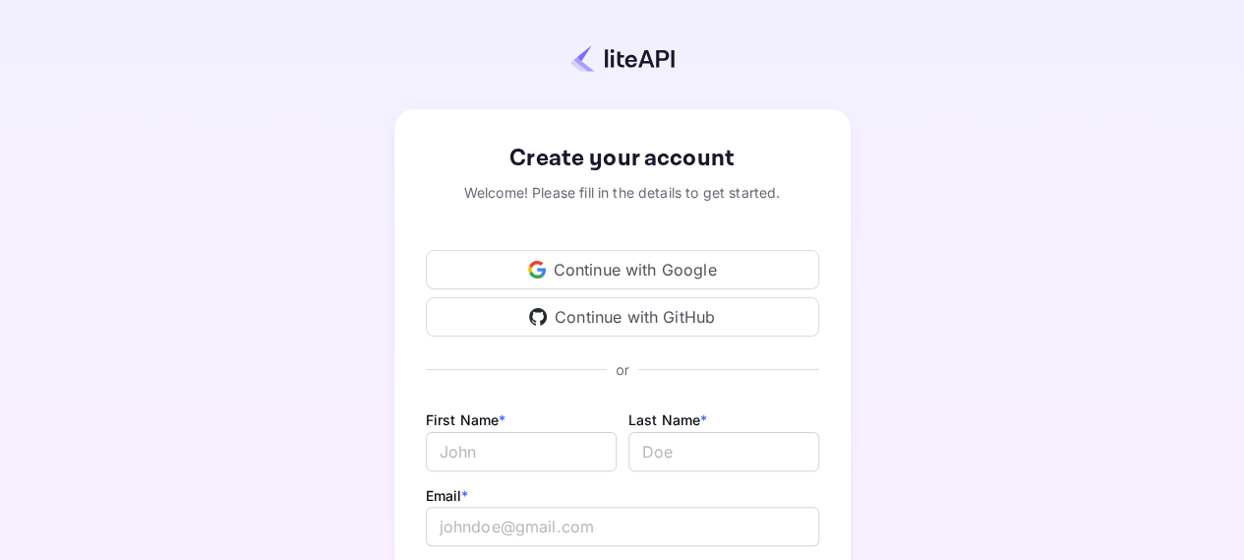
click at [666, 258] on div "Continue with Google" at bounding box center [622, 269] width 393 height 39
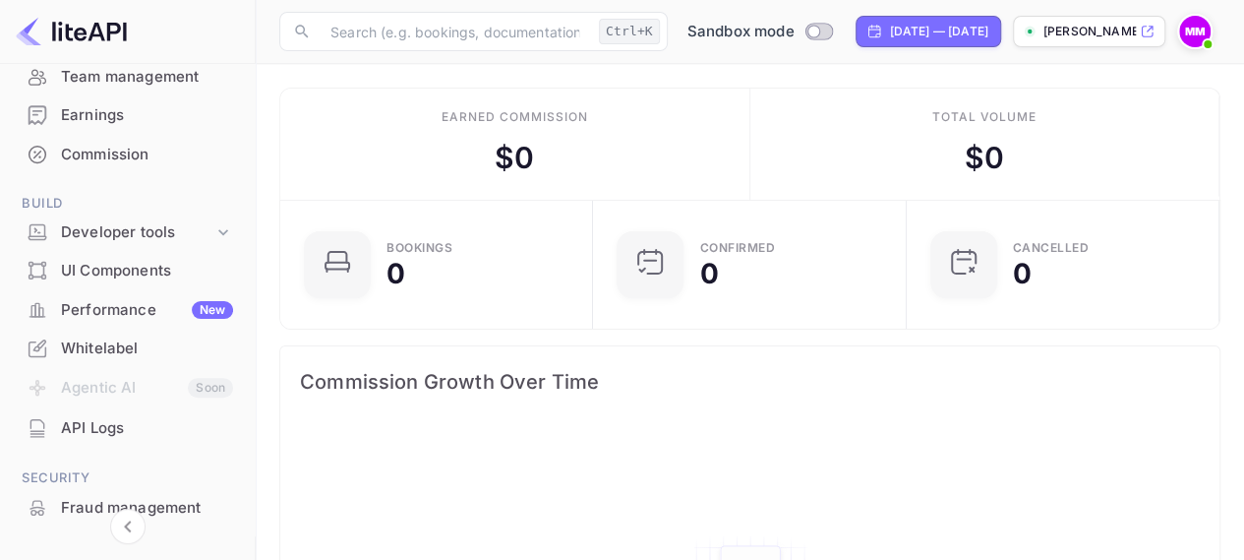
scroll to position [197, 0]
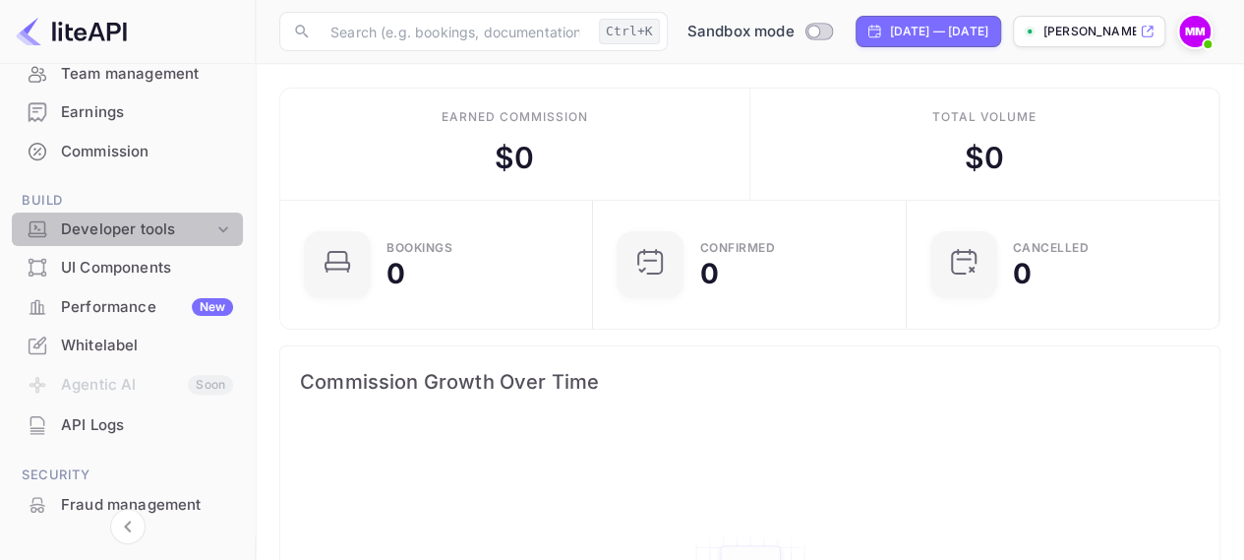
click at [197, 220] on div "Developer tools" at bounding box center [137, 229] width 152 height 23
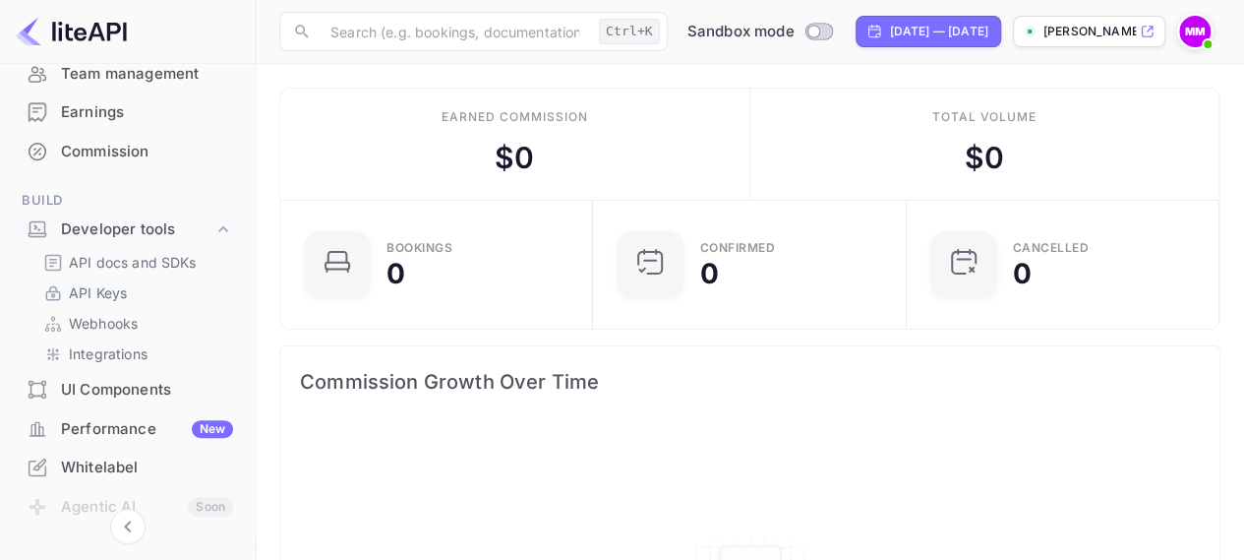
click at [118, 288] on p "API Keys" at bounding box center [98, 292] width 58 height 21
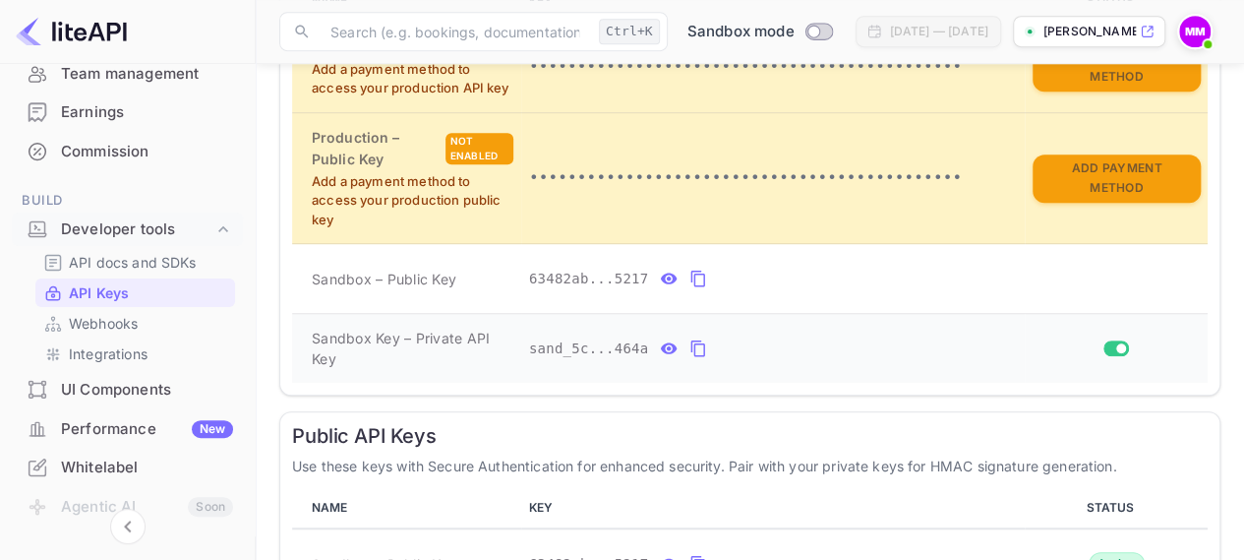
scroll to position [563, 0]
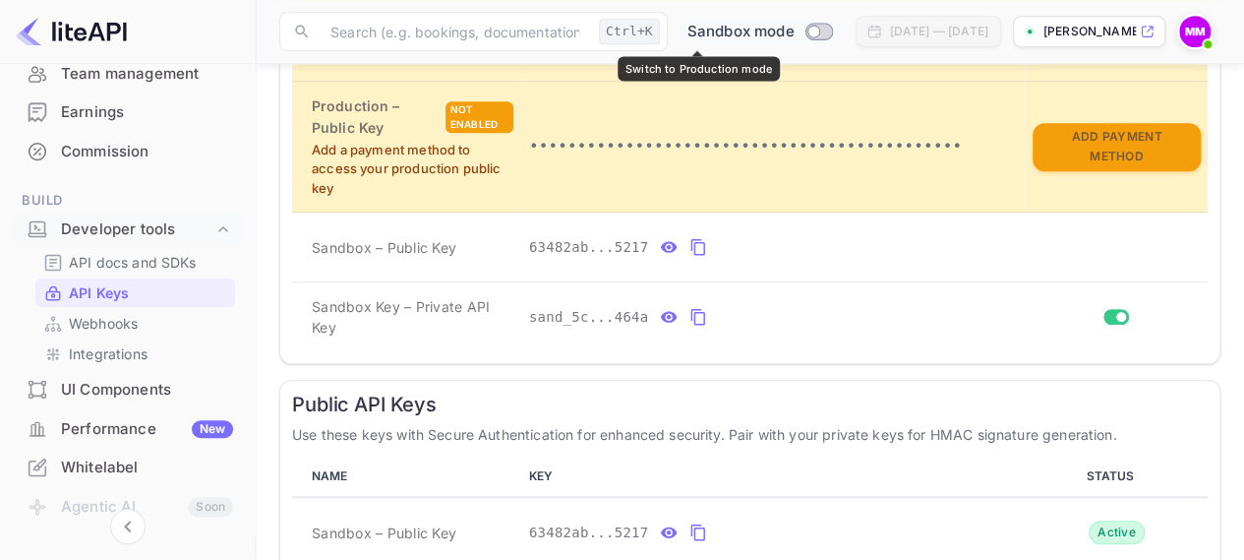
click at [794, 27] on input "Switch to Production mode" at bounding box center [813, 31] width 39 height 13
checkbox input "false"
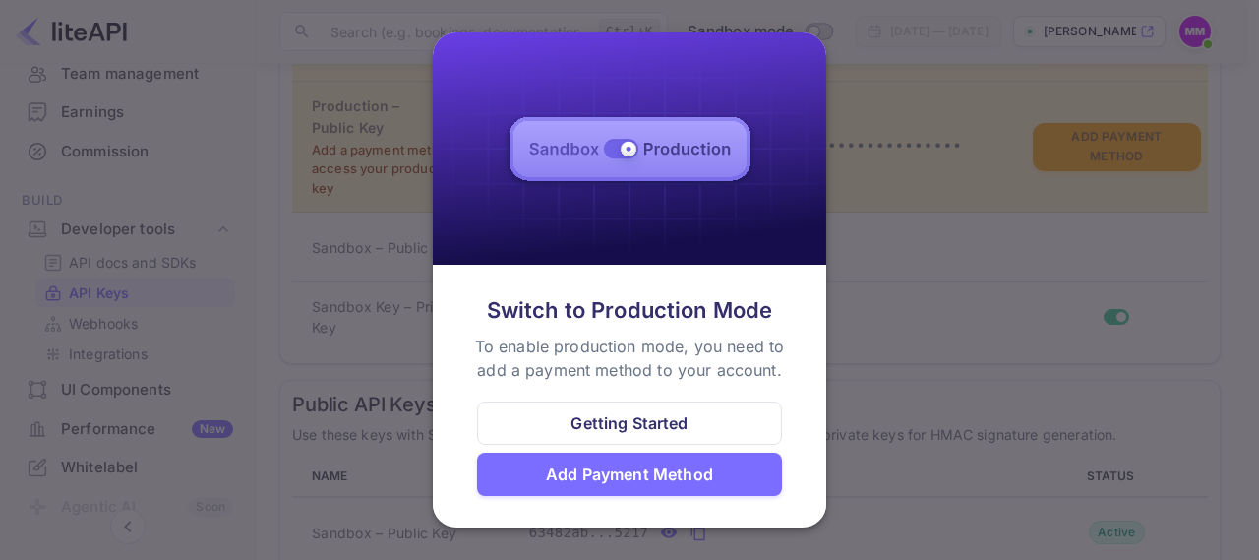
click at [926, 333] on div at bounding box center [629, 280] width 1259 height 560
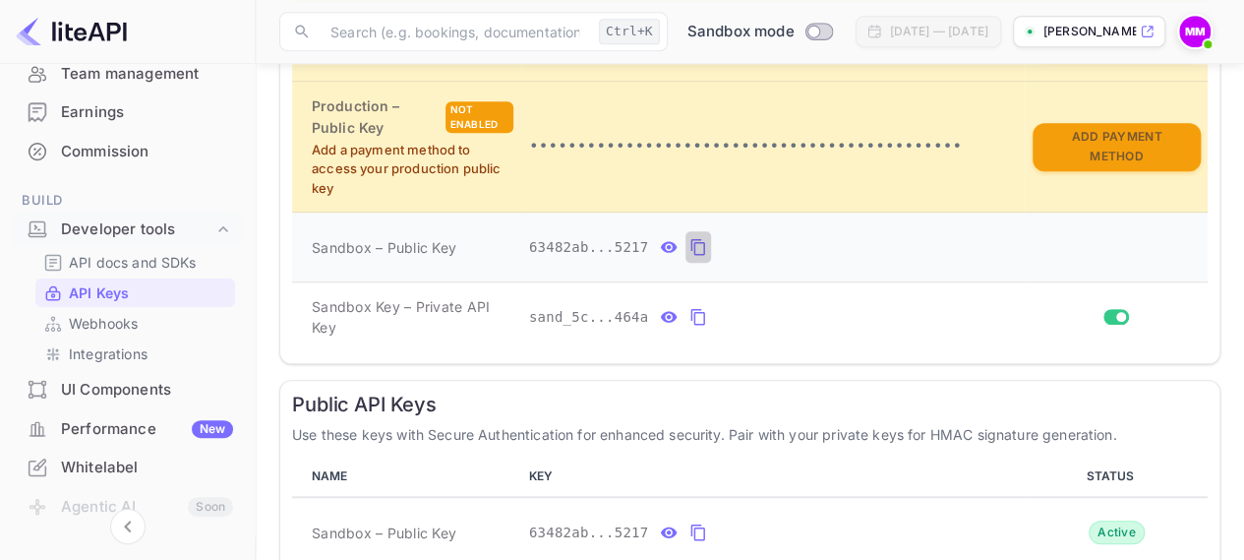
click at [690, 249] on icon "private api keys table" at bounding box center [699, 247] width 18 height 24
click at [692, 239] on icon "private api keys table" at bounding box center [699, 247] width 14 height 17
click at [690, 317] on icon "private api keys table" at bounding box center [699, 317] width 18 height 24
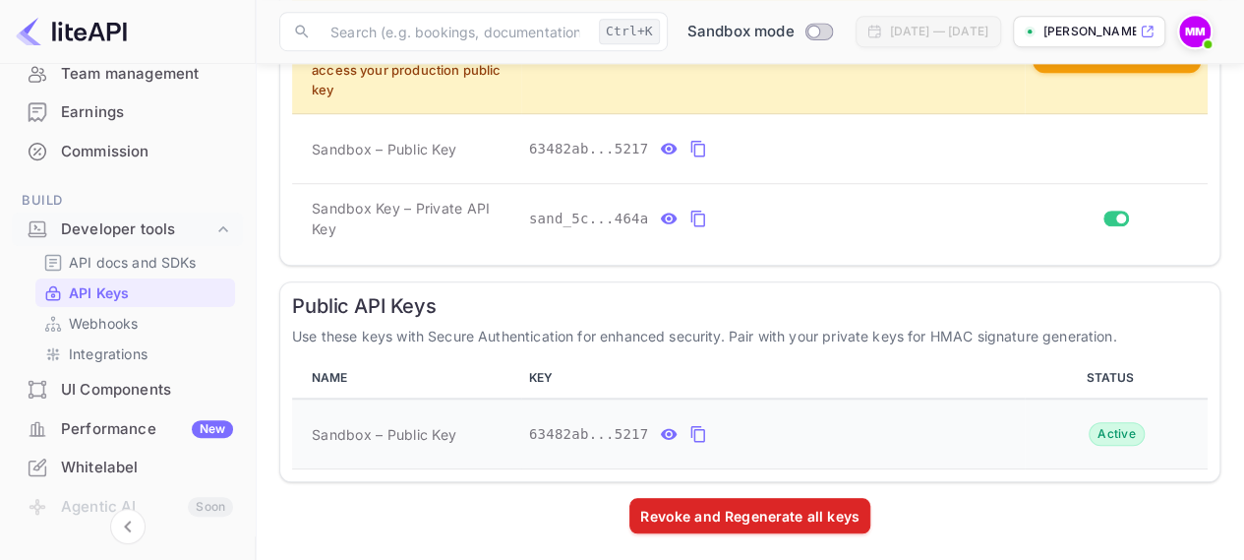
click at [698, 434] on button "public api keys table" at bounding box center [699, 433] width 26 height 31
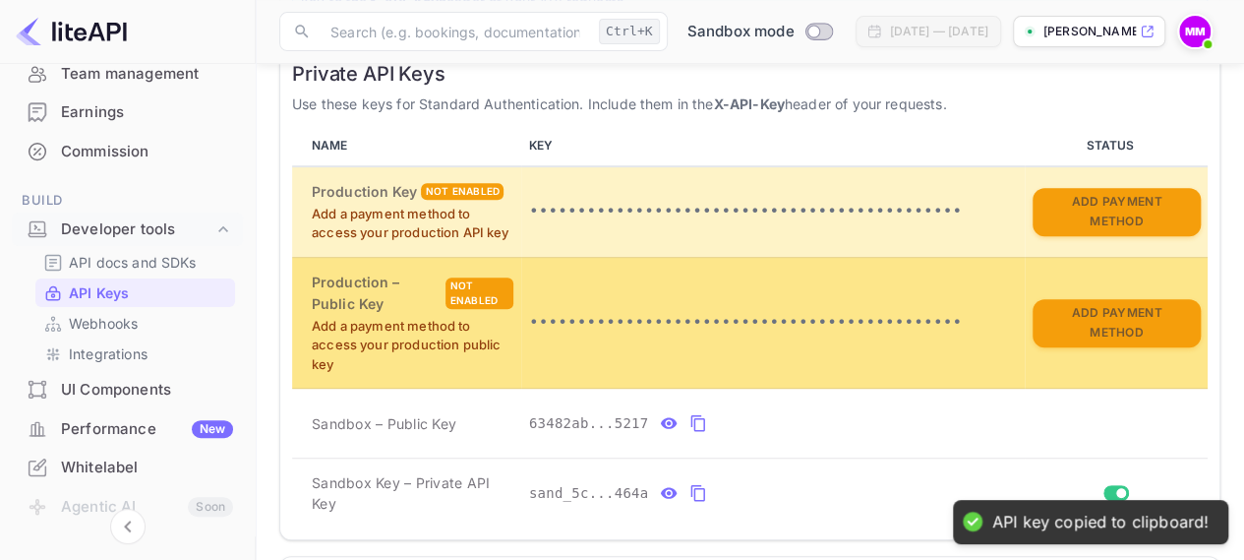
scroll to position [268, 0]
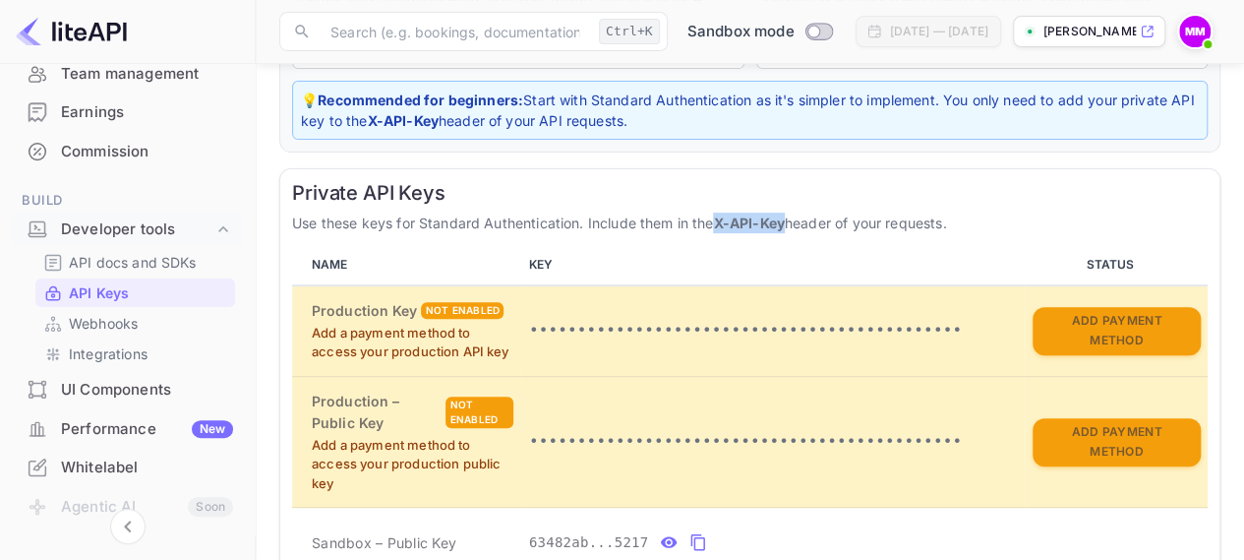
drag, startPoint x: 789, startPoint y: 223, endPoint x: 718, endPoint y: 223, distance: 70.8
click at [718, 223] on strong "X-API-Key" at bounding box center [748, 222] width 71 height 17
copy strong "X-API-Key"
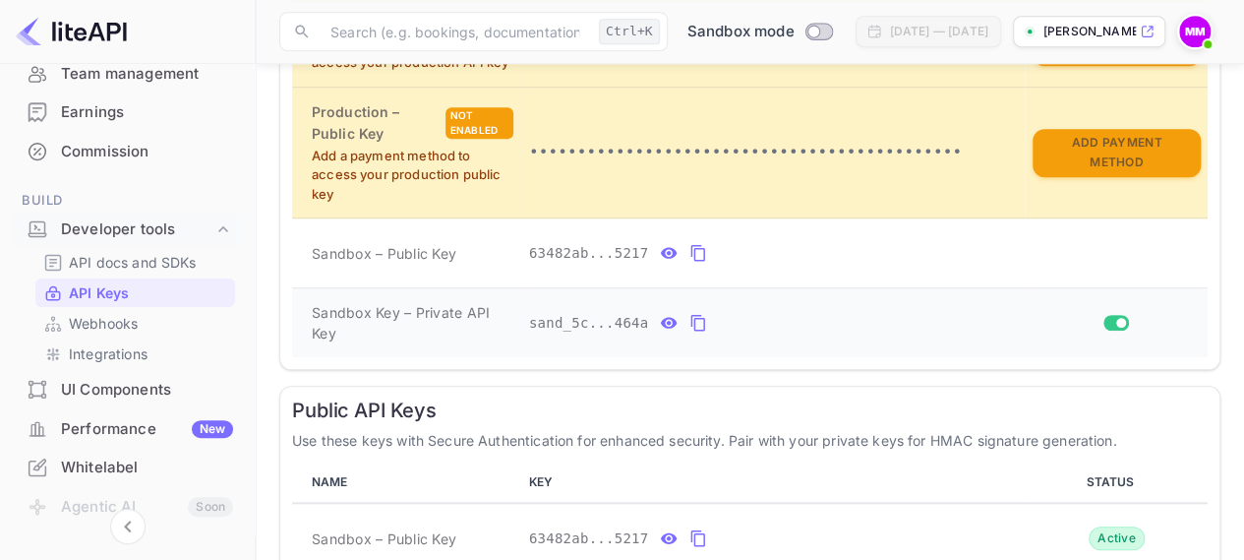
scroll to position [563, 0]
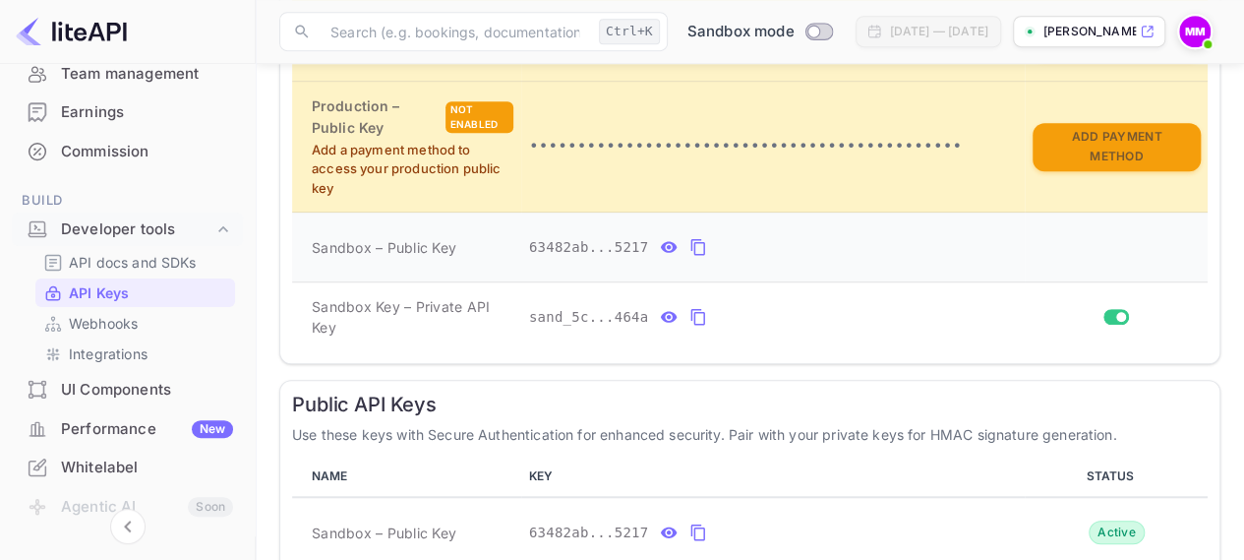
click at [694, 251] on icon "private api keys table" at bounding box center [699, 247] width 18 height 24
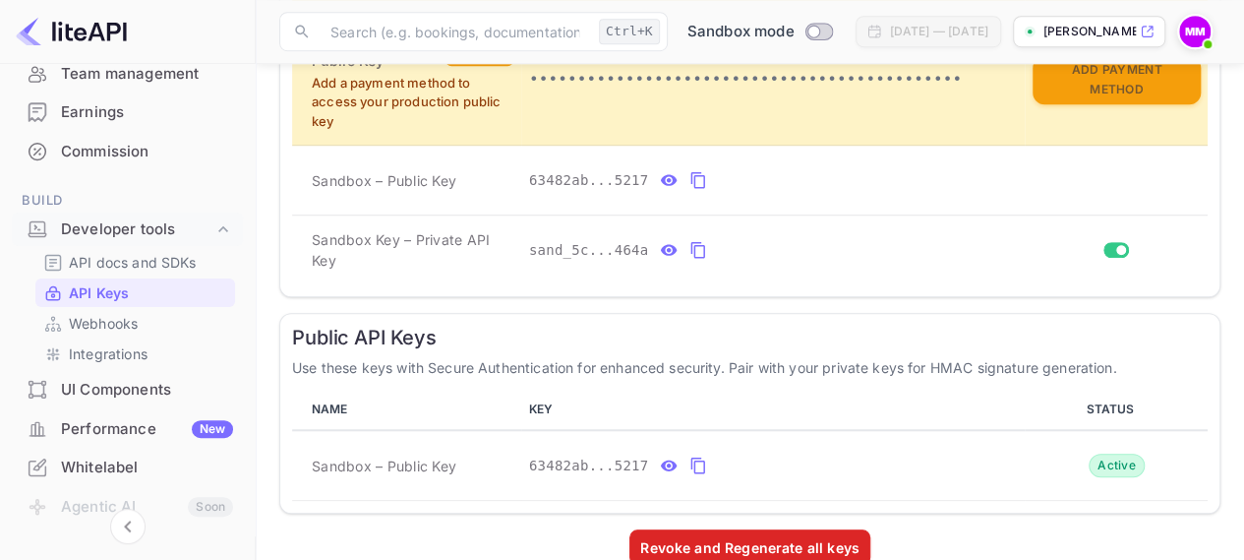
scroll to position [661, 0]
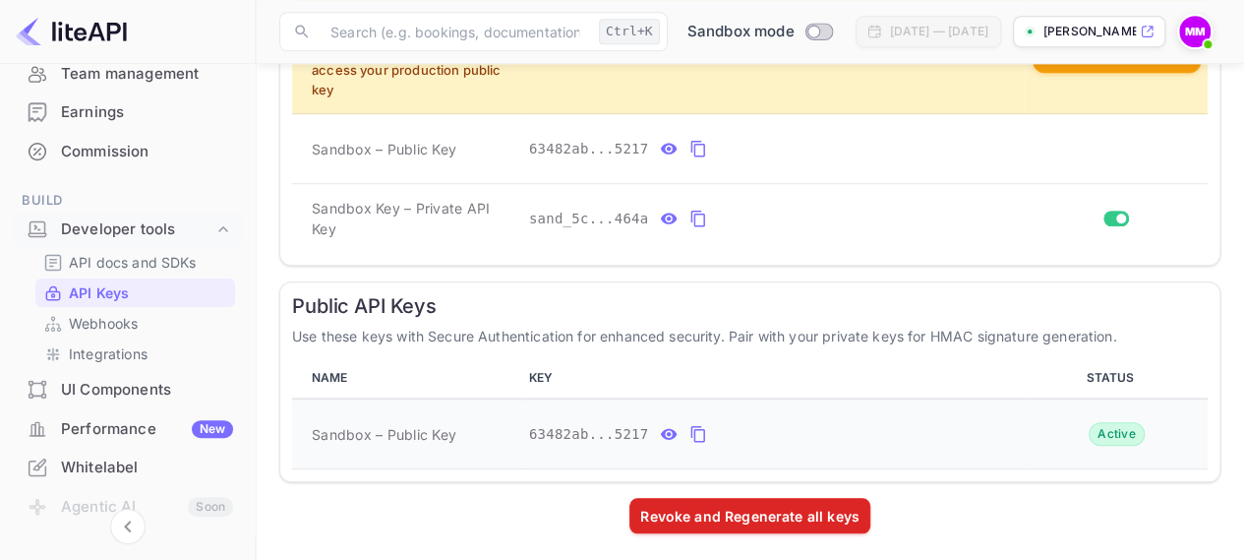
click at [690, 428] on icon "public api keys table" at bounding box center [699, 434] width 18 height 24
click at [690, 216] on icon "private api keys table" at bounding box center [699, 219] width 18 height 24
click at [690, 154] on icon "private api keys table" at bounding box center [699, 149] width 18 height 24
click at [692, 222] on icon "private api keys table" at bounding box center [699, 219] width 14 height 17
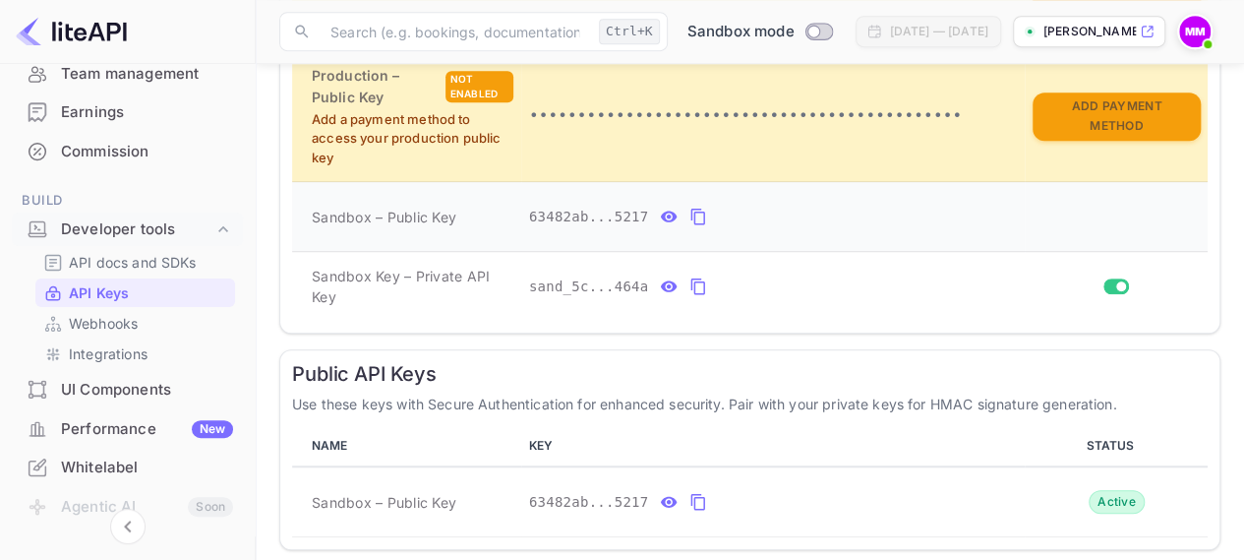
scroll to position [563, 0]
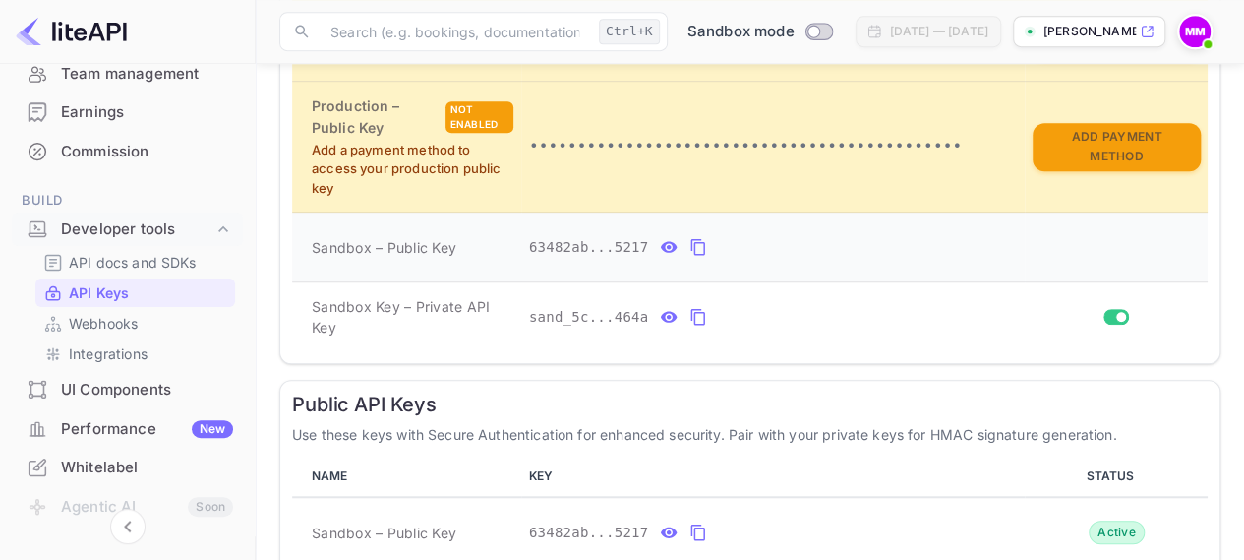
click at [349, 250] on span "Sandbox – Public Key" at bounding box center [384, 247] width 145 height 21
click at [340, 302] on td "Sandbox Key – Private API Key" at bounding box center [406, 317] width 229 height 70
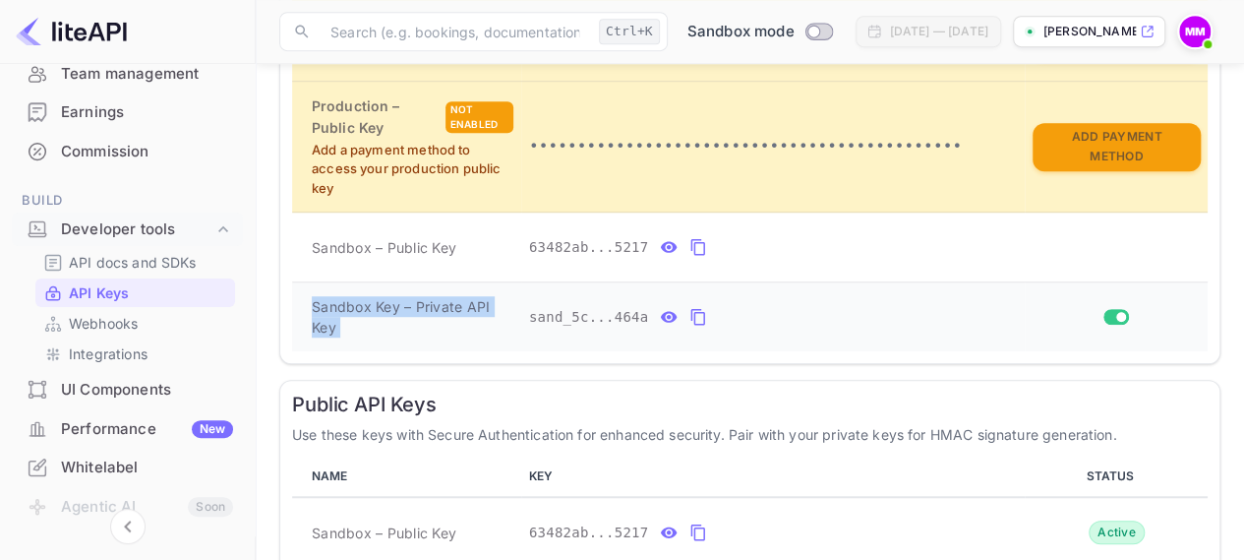
click at [340, 302] on td "Sandbox Key – Private API Key" at bounding box center [406, 317] width 229 height 70
click at [273, 283] on main "API Keys Create and manage your API keys for secure access to liteAPI endpoints…" at bounding box center [750, 82] width 989 height 1162
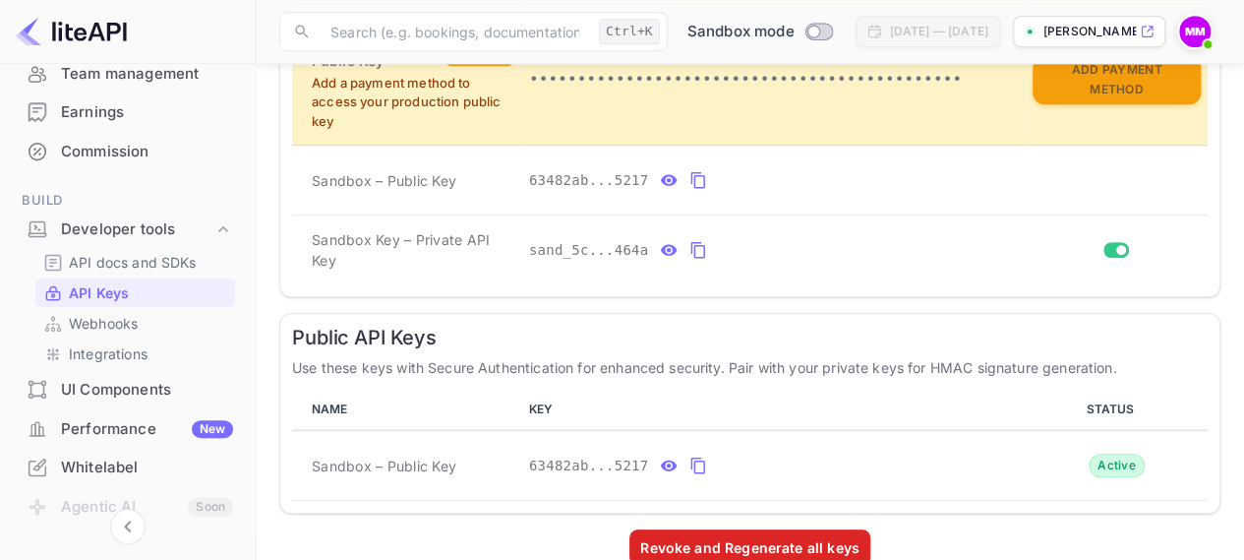
scroll to position [661, 0]
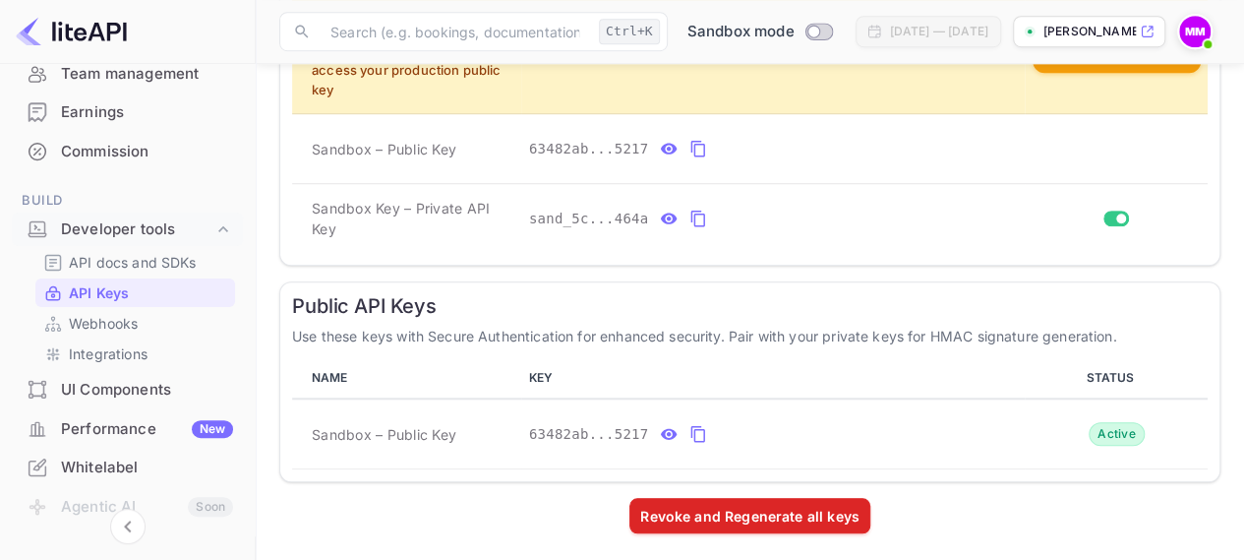
click at [307, 299] on h6 "Public API Keys" at bounding box center [750, 306] width 916 height 24
click at [307, 328] on p "Use these keys with Secure Authentication for enhanced security. Pair with your…" at bounding box center [750, 336] width 916 height 21
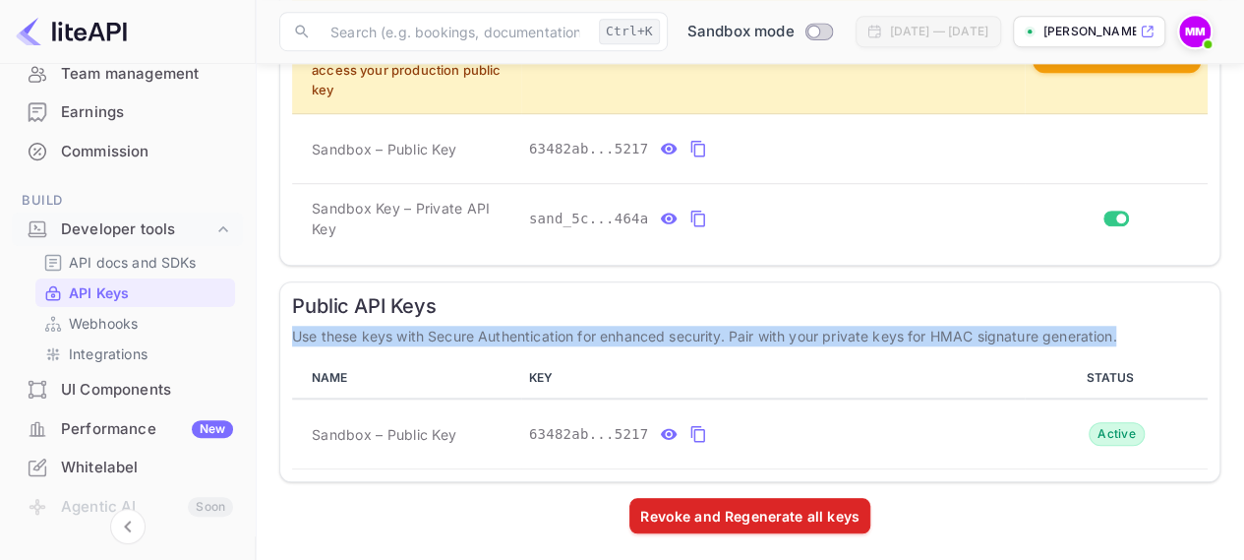
click at [307, 328] on p "Use these keys with Secure Authentication for enhanced security. Pair with your…" at bounding box center [750, 336] width 916 height 21
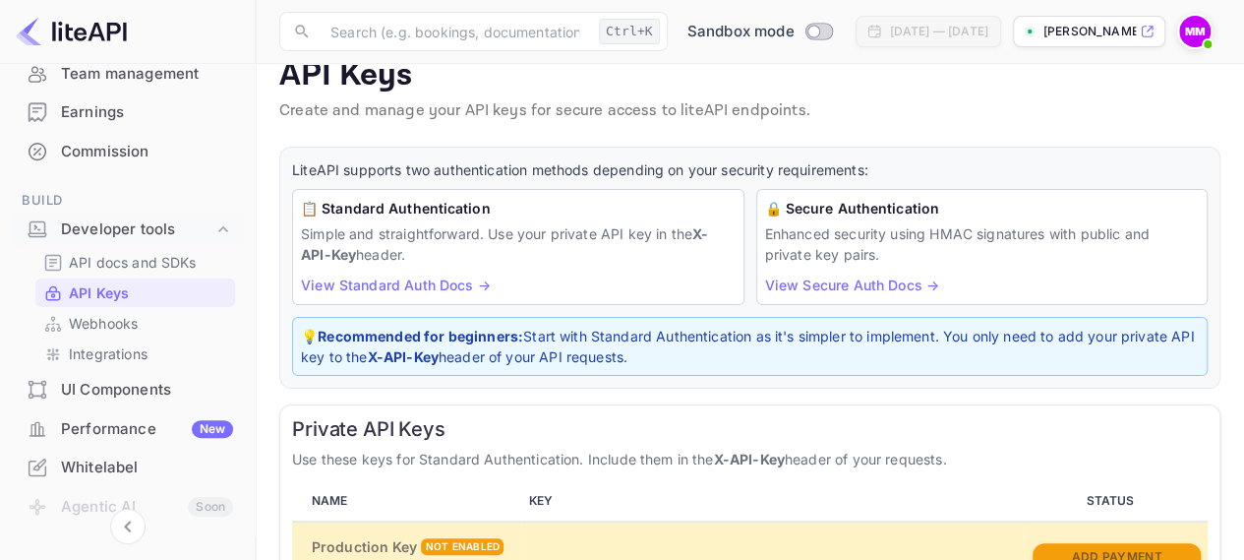
scroll to position [0, 0]
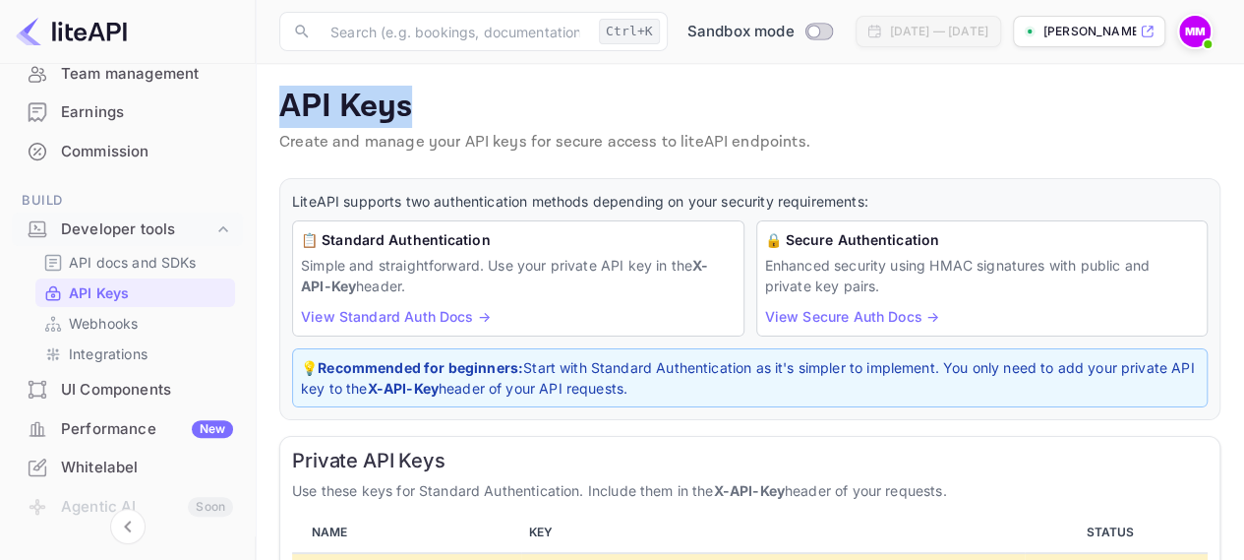
drag, startPoint x: 283, startPoint y: 103, endPoint x: 405, endPoint y: 113, distance: 122.4
click at [405, 113] on p "API Keys" at bounding box center [749, 107] width 941 height 39
drag, startPoint x: 405, startPoint y: 113, endPoint x: 285, endPoint y: 97, distance: 121.0
click at [285, 97] on p "API Keys" at bounding box center [749, 107] width 941 height 39
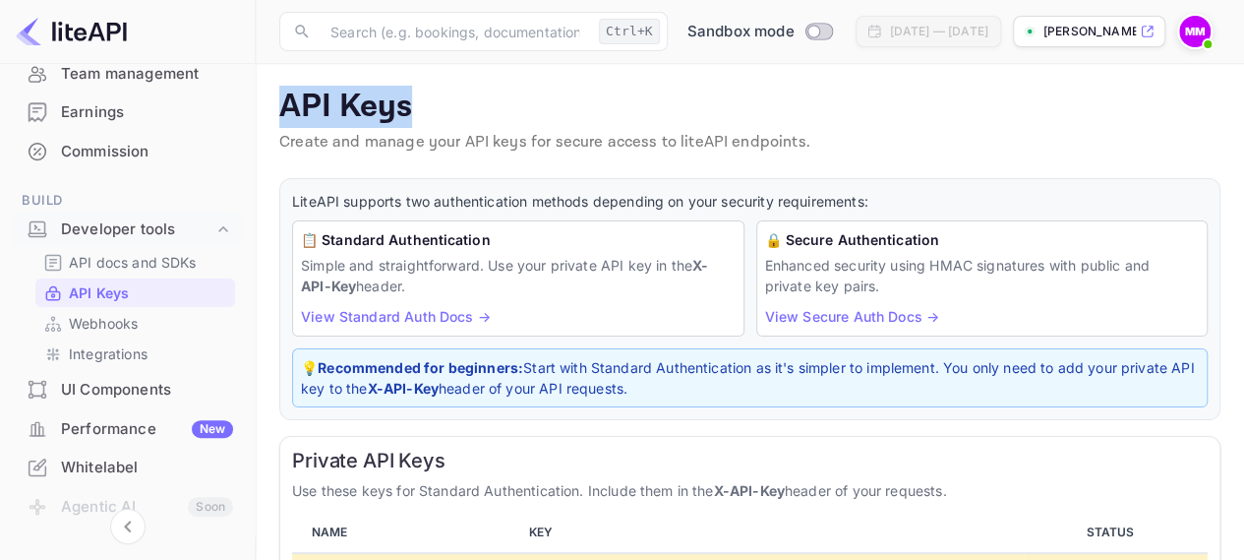
click at [285, 97] on p "API Keys" at bounding box center [749, 107] width 941 height 39
drag, startPoint x: 285, startPoint y: 97, endPoint x: 410, endPoint y: 113, distance: 125.9
click at [410, 113] on p "API Keys" at bounding box center [749, 107] width 941 height 39
click at [417, 113] on p "API Keys" at bounding box center [749, 107] width 941 height 39
drag, startPoint x: 408, startPoint y: 113, endPoint x: 287, endPoint y: 100, distance: 121.7
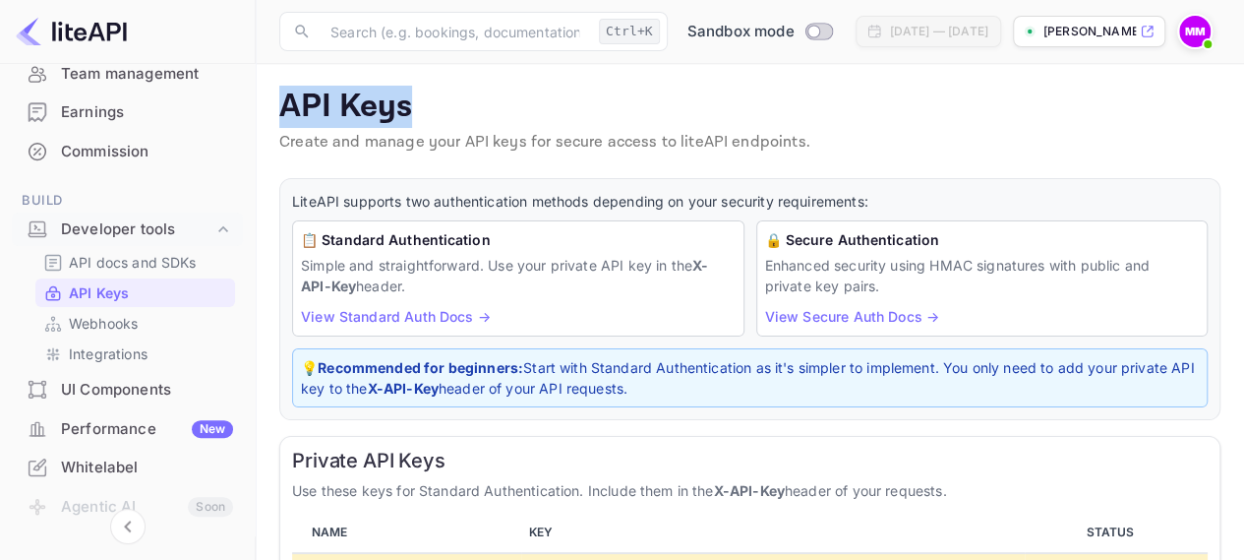
click at [287, 100] on p "API Keys" at bounding box center [749, 107] width 941 height 39
drag, startPoint x: 287, startPoint y: 100, endPoint x: 411, endPoint y: 109, distance: 124.3
click at [411, 109] on p "API Keys" at bounding box center [749, 107] width 941 height 39
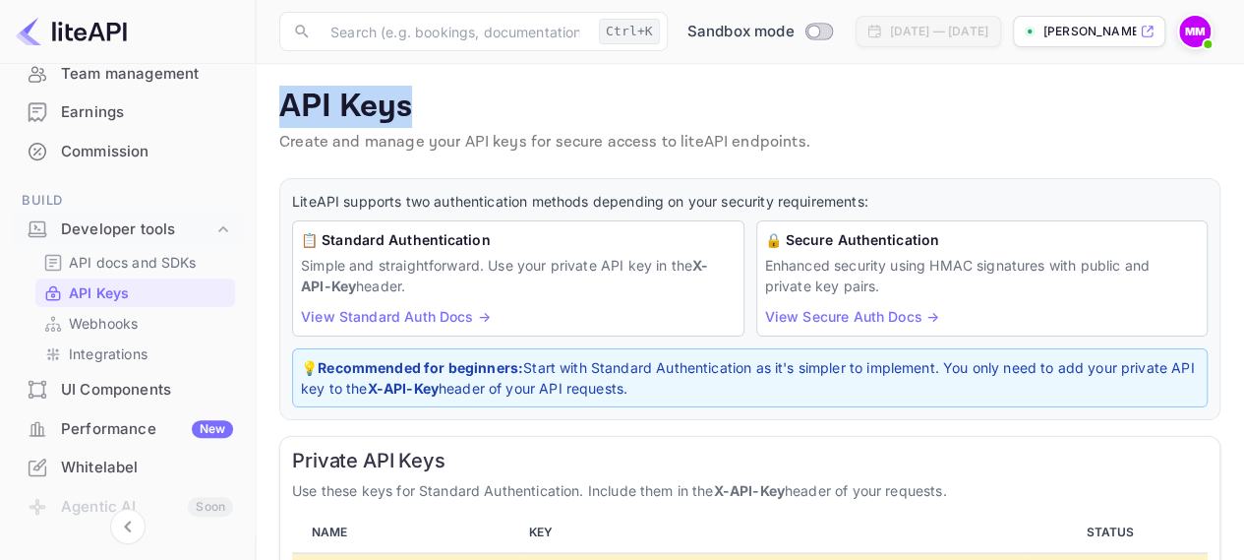
drag, startPoint x: 411, startPoint y: 109, endPoint x: 284, endPoint y: 101, distance: 127.1
click at [284, 101] on p "API Keys" at bounding box center [749, 107] width 941 height 39
click at [283, 101] on p "API Keys" at bounding box center [749, 107] width 941 height 39
drag, startPoint x: 281, startPoint y: 101, endPoint x: 405, endPoint y: 104, distance: 124.0
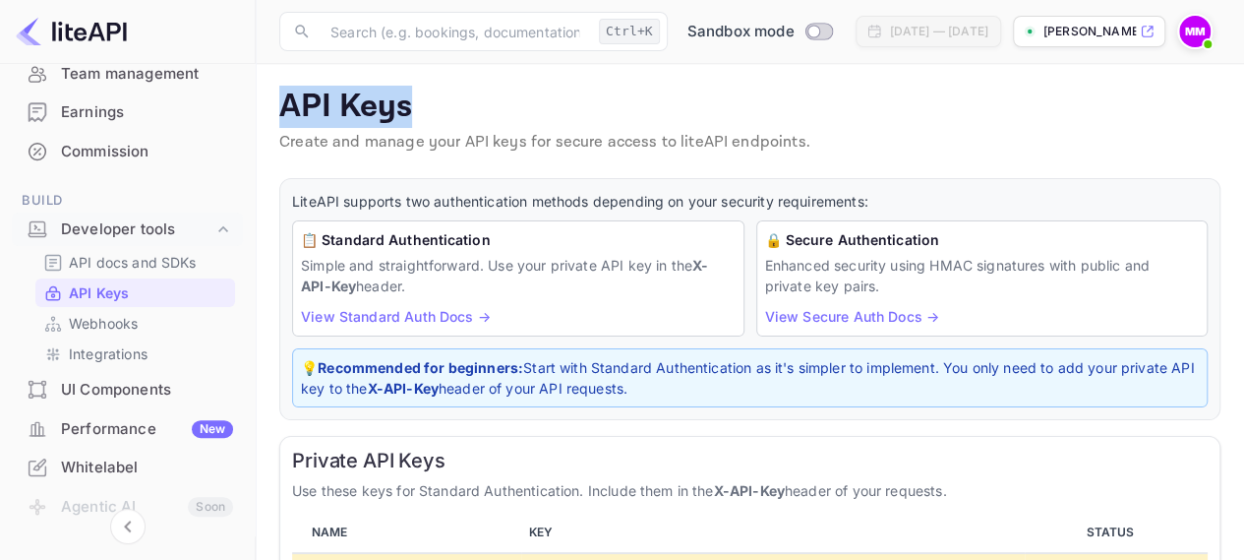
click at [405, 104] on p "API Keys" at bounding box center [749, 107] width 941 height 39
drag, startPoint x: 405, startPoint y: 104, endPoint x: 270, endPoint y: 105, distance: 135.7
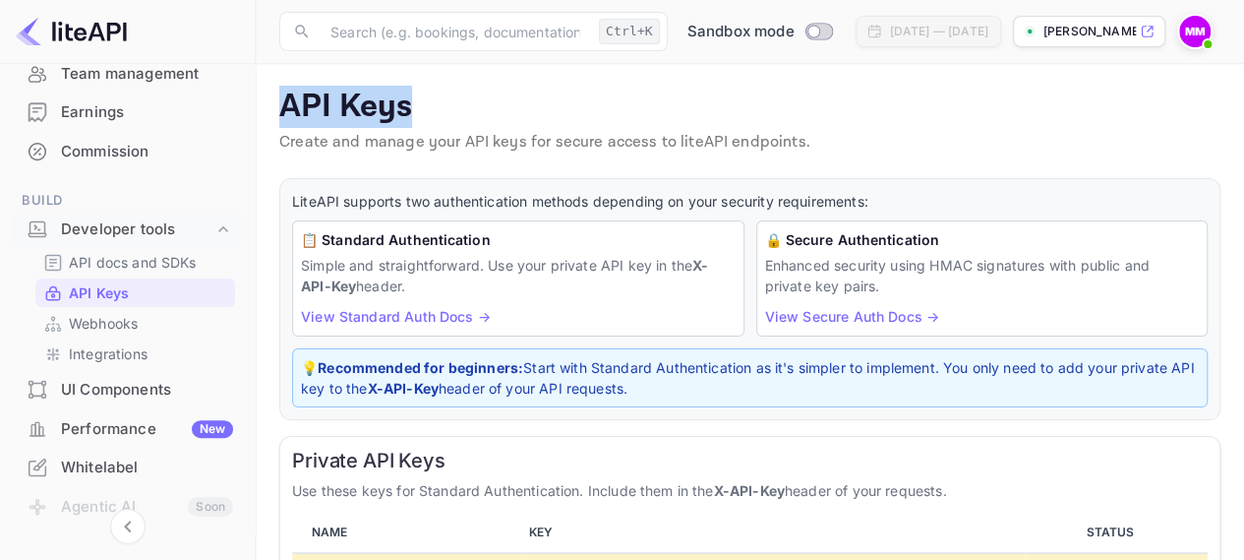
drag, startPoint x: 286, startPoint y: 111, endPoint x: 425, endPoint y: 113, distance: 138.7
click at [425, 113] on p "API Keys" at bounding box center [749, 107] width 941 height 39
click at [426, 113] on p "API Keys" at bounding box center [749, 107] width 941 height 39
drag, startPoint x: 426, startPoint y: 113, endPoint x: 269, endPoint y: 114, distance: 157.4
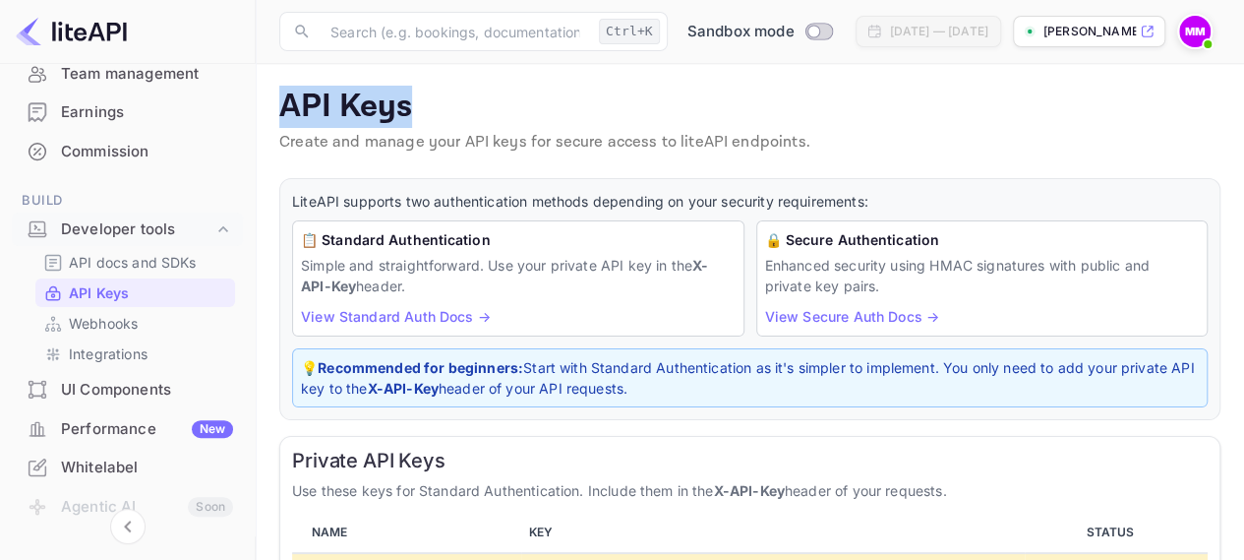
click at [925, 154] on div "API Keys Create and manage your API keys for secure access to liteAPI endpoints." at bounding box center [749, 125] width 941 height 75
